Goal: Navigation & Orientation: Find specific page/section

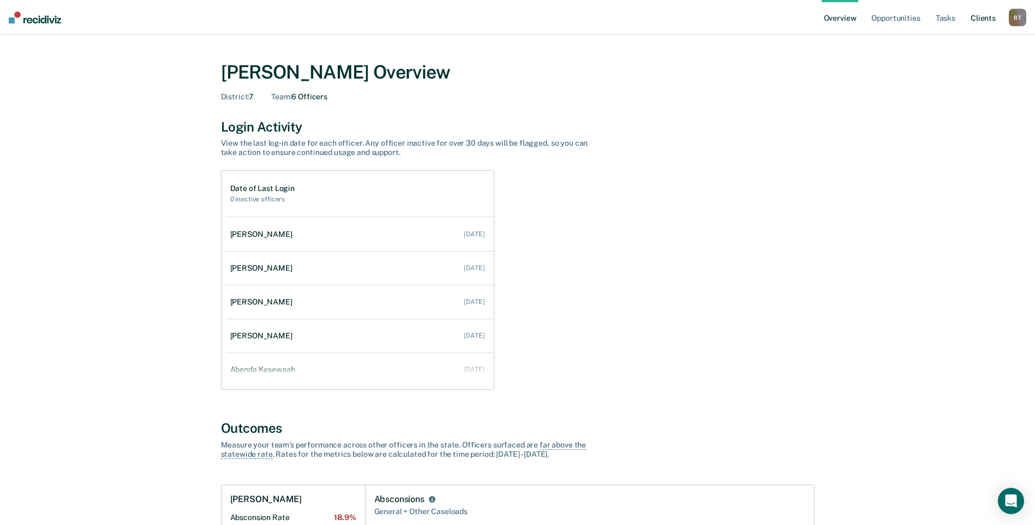
click at [975, 19] on link "Client s" at bounding box center [982, 17] width 29 height 35
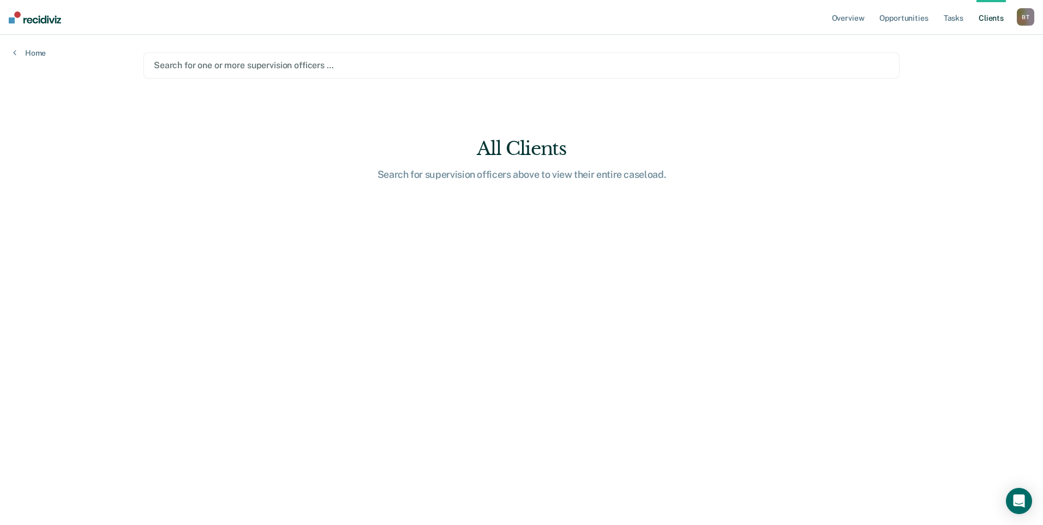
click at [380, 70] on div at bounding box center [521, 65] width 735 height 13
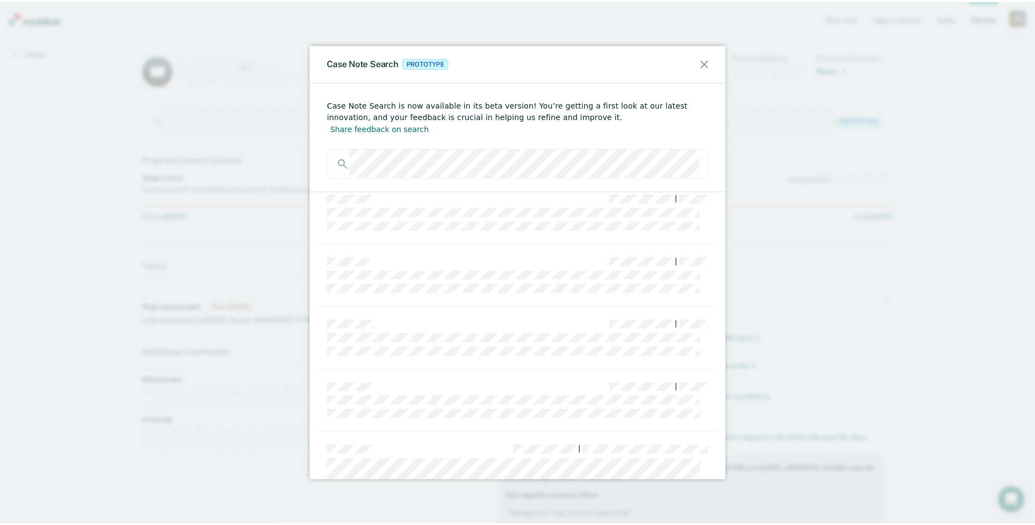
scroll to position [491, 0]
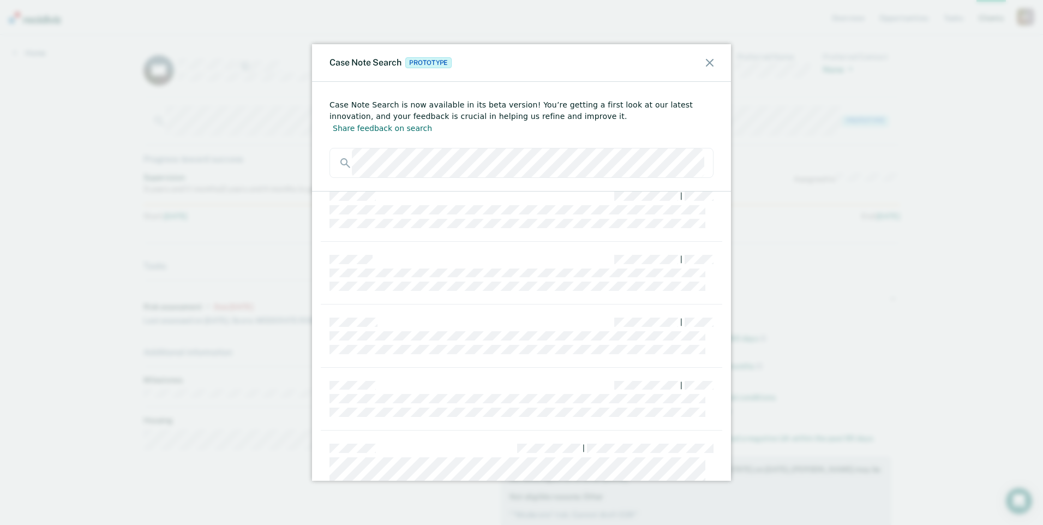
click at [705, 63] on div "Case Note Search Prototype" at bounding box center [521, 63] width 419 height 38
click at [709, 62] on icon at bounding box center [710, 63] width 8 height 8
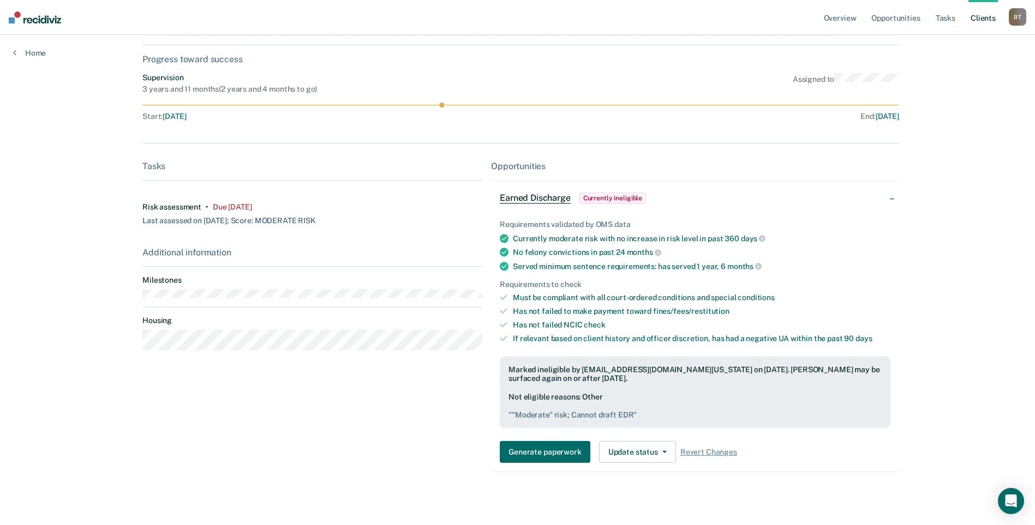
scroll to position [104, 0]
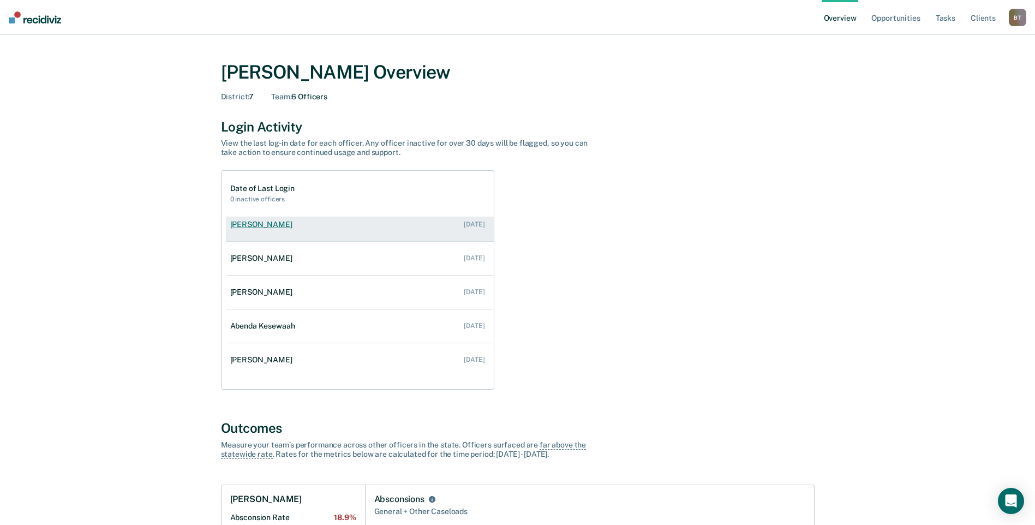
scroll to position [44, 0]
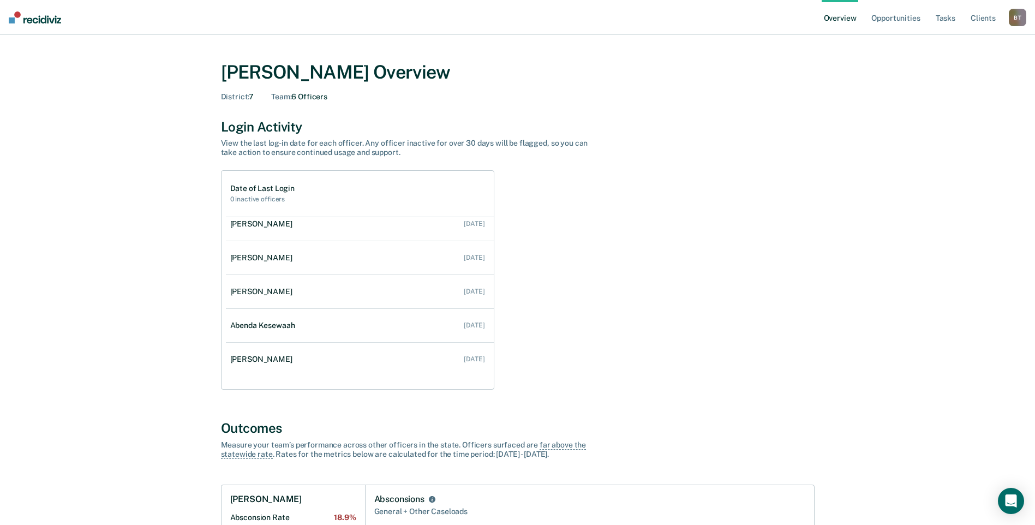
click at [1017, 16] on div "B T" at bounding box center [1017, 17] width 17 height 17
click at [977, 70] on link "Go to Operations" at bounding box center [974, 70] width 88 height 9
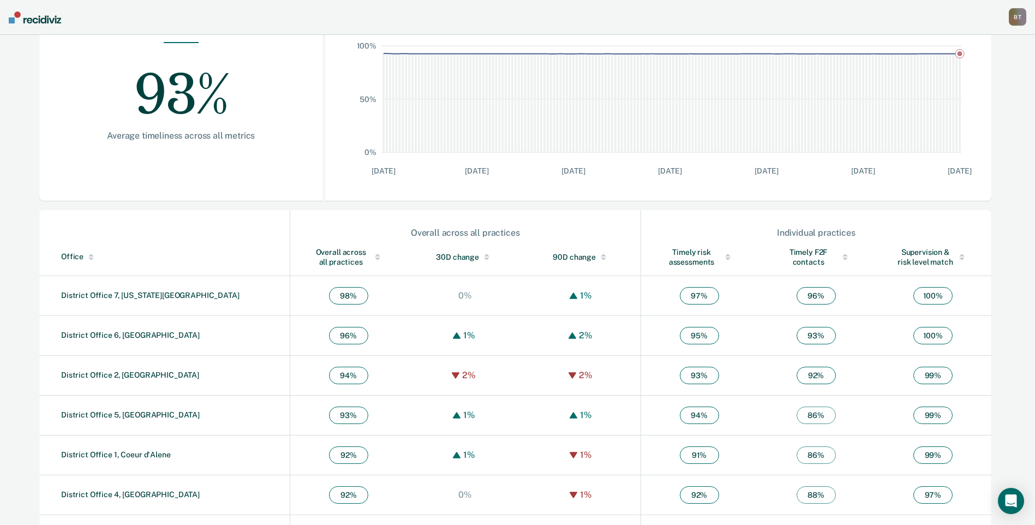
scroll to position [236, 0]
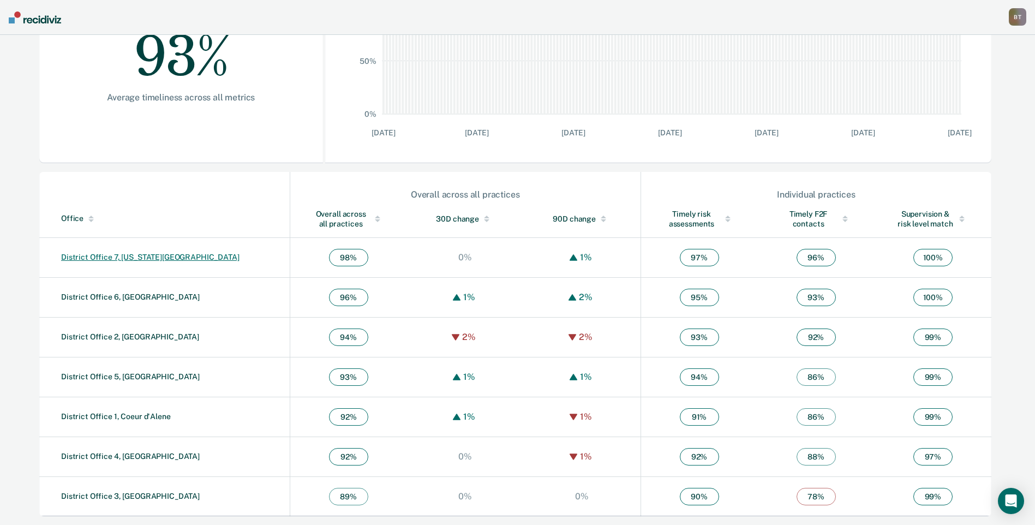
click at [133, 254] on link "District Office 7, [US_STATE][GEOGRAPHIC_DATA]" at bounding box center [150, 257] width 178 height 9
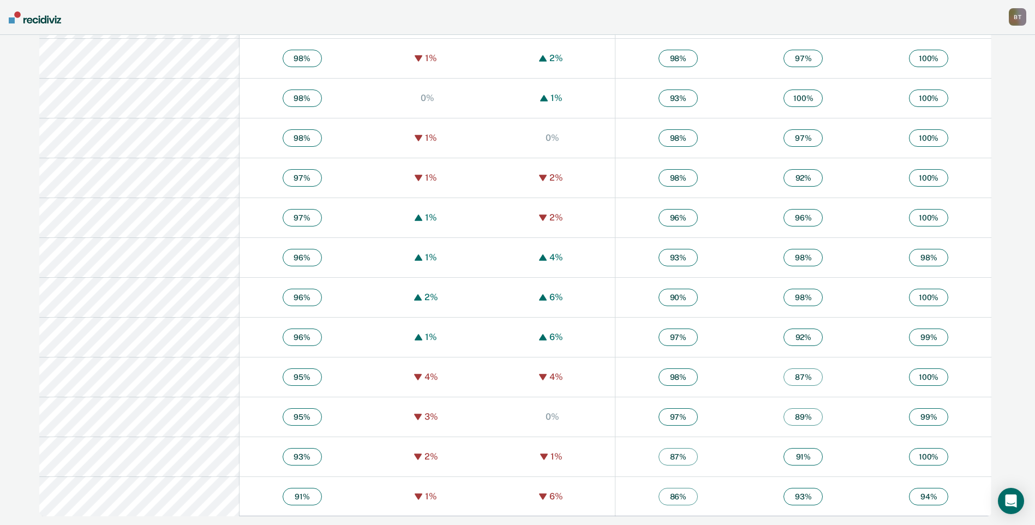
scroll to position [873, 0]
